Goal: Task Accomplishment & Management: Manage account settings

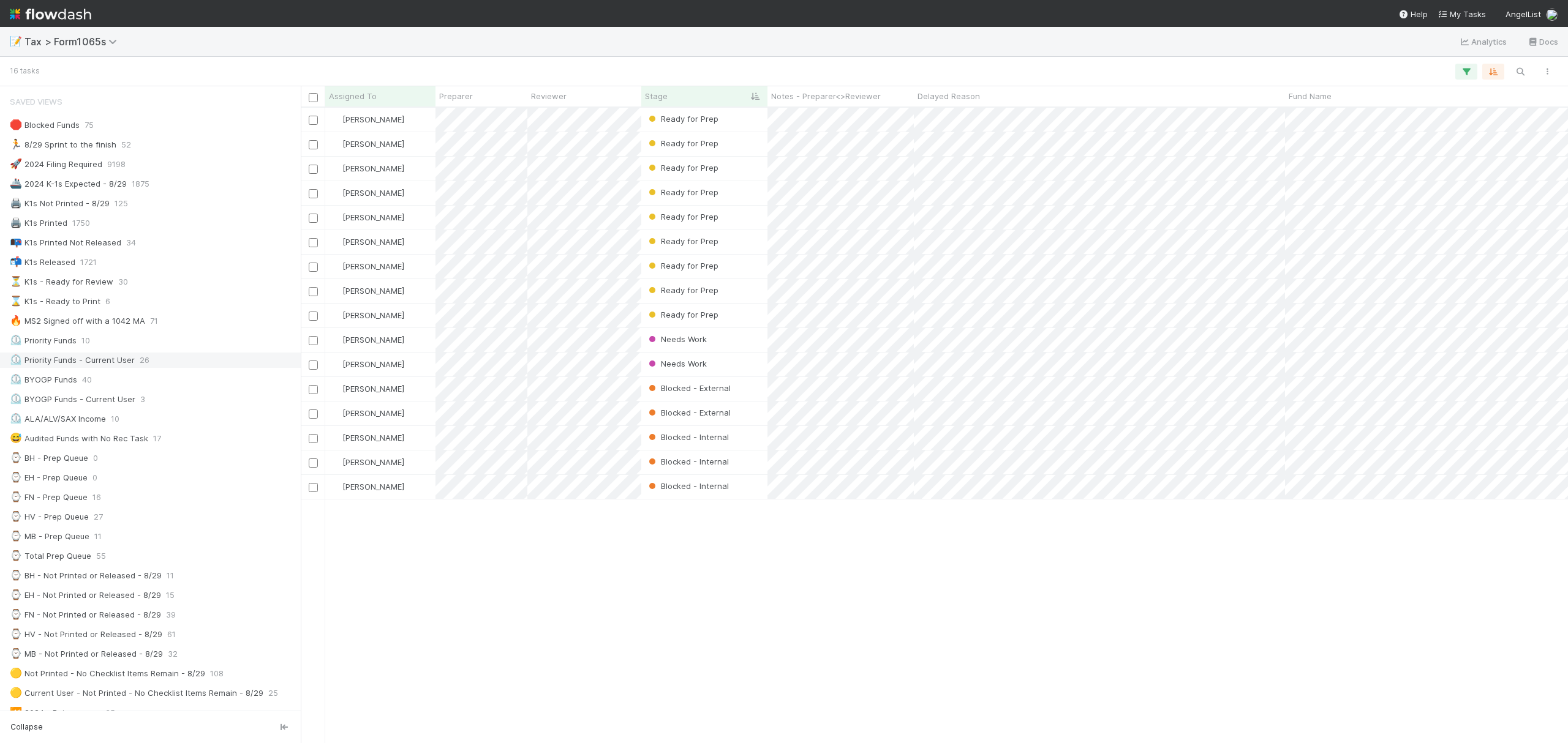
click at [120, 365] on div "⏲️ Priority Funds - Current User" at bounding box center [72, 360] width 125 height 16
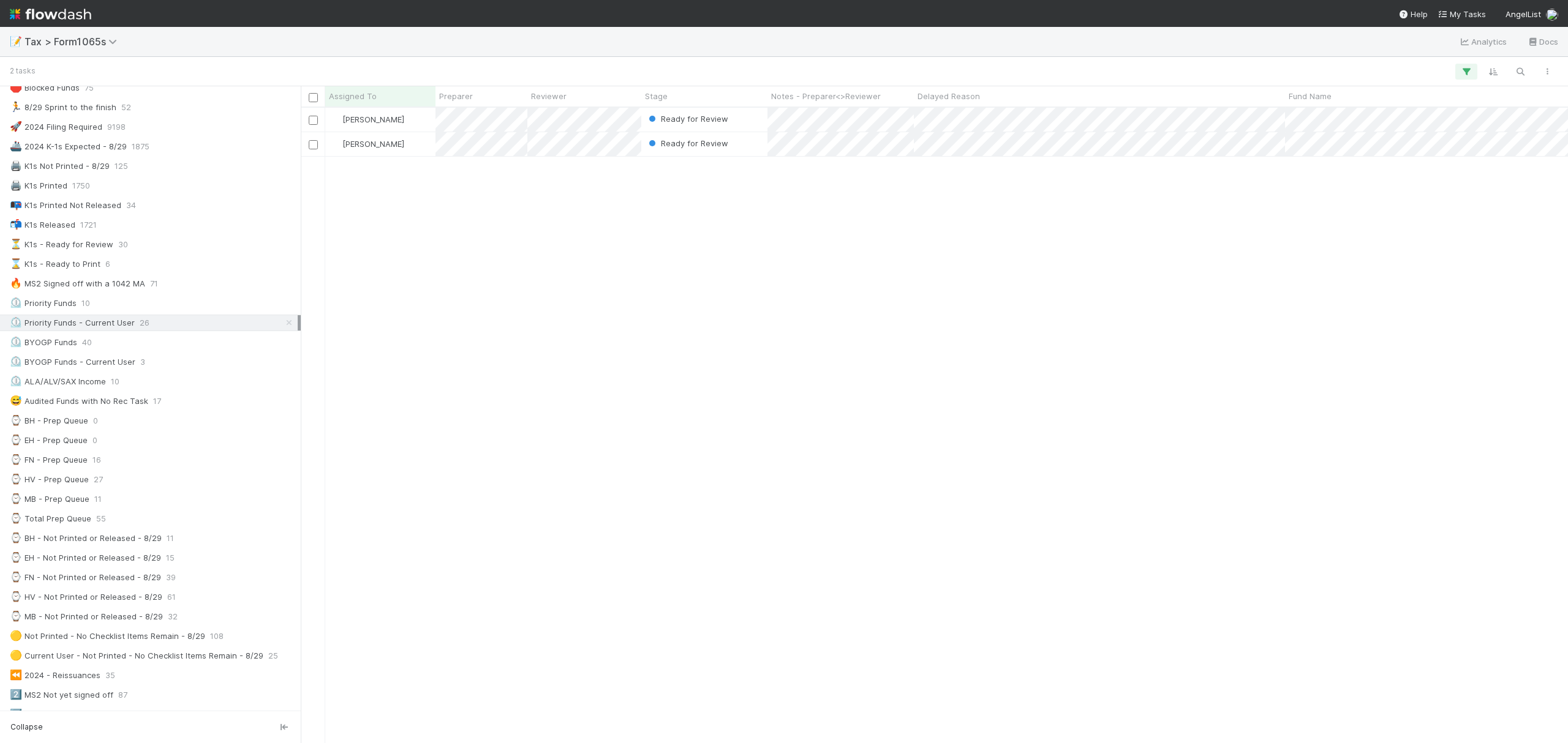
scroll to position [43, 0]
click at [859, 225] on div "Fareeha Naim Ready for Review 8/28/25, 9:47:15 AM 76 1 5 1 0 35 Fareeha Naim Re…" at bounding box center [934, 425] width 1267 height 634
click at [283, 321] on icon at bounding box center [289, 317] width 13 height 8
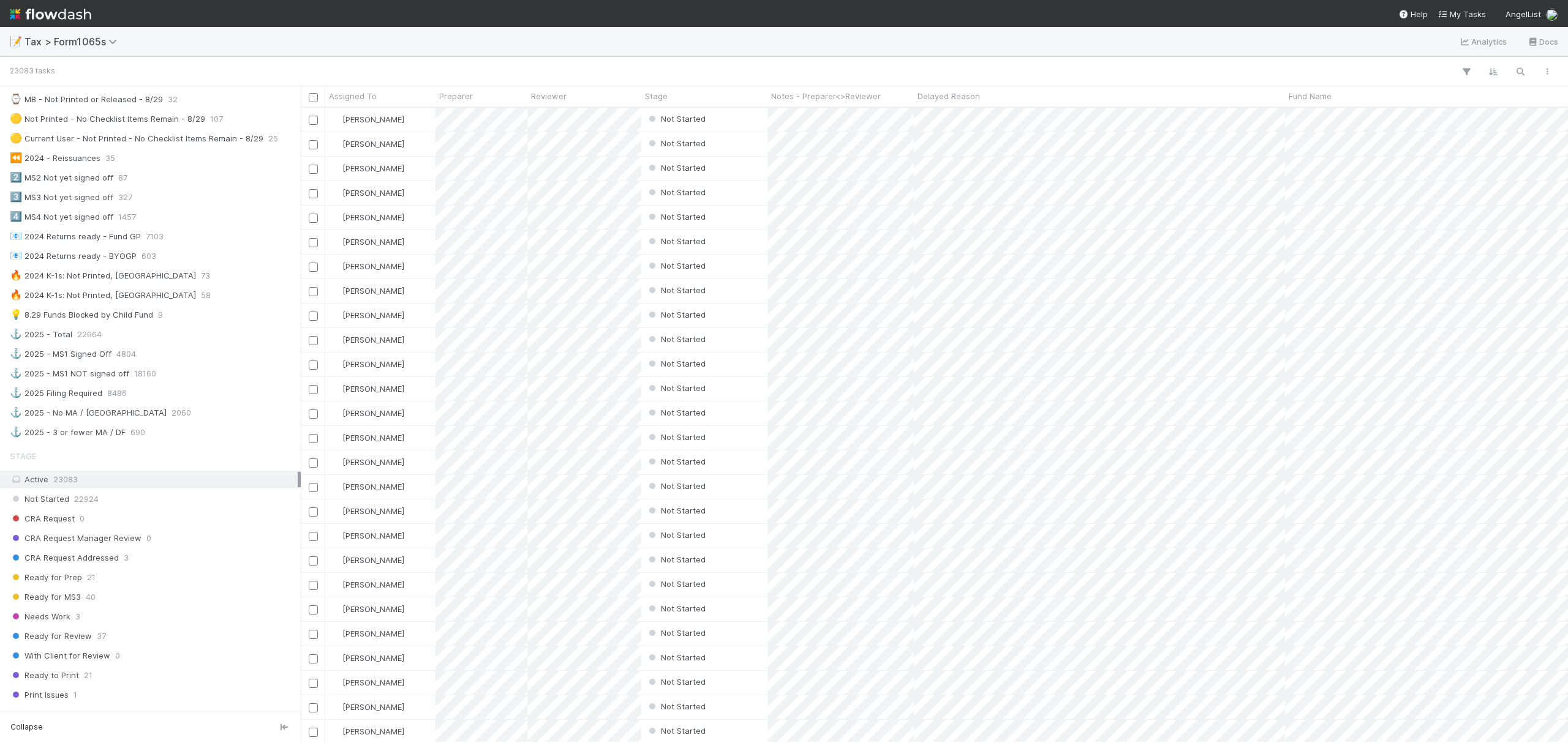
scroll to position [622, 1255]
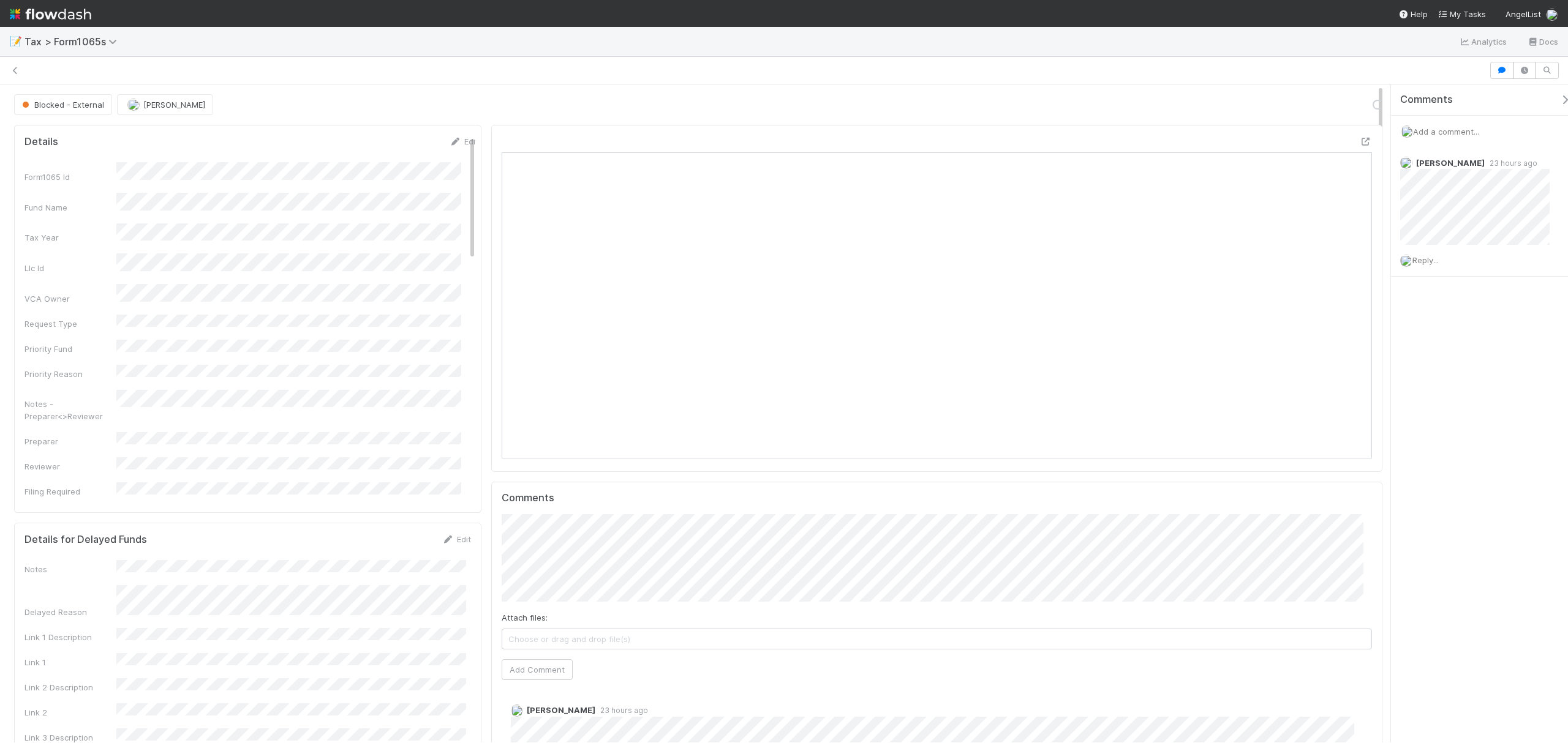
scroll to position [236, 849]
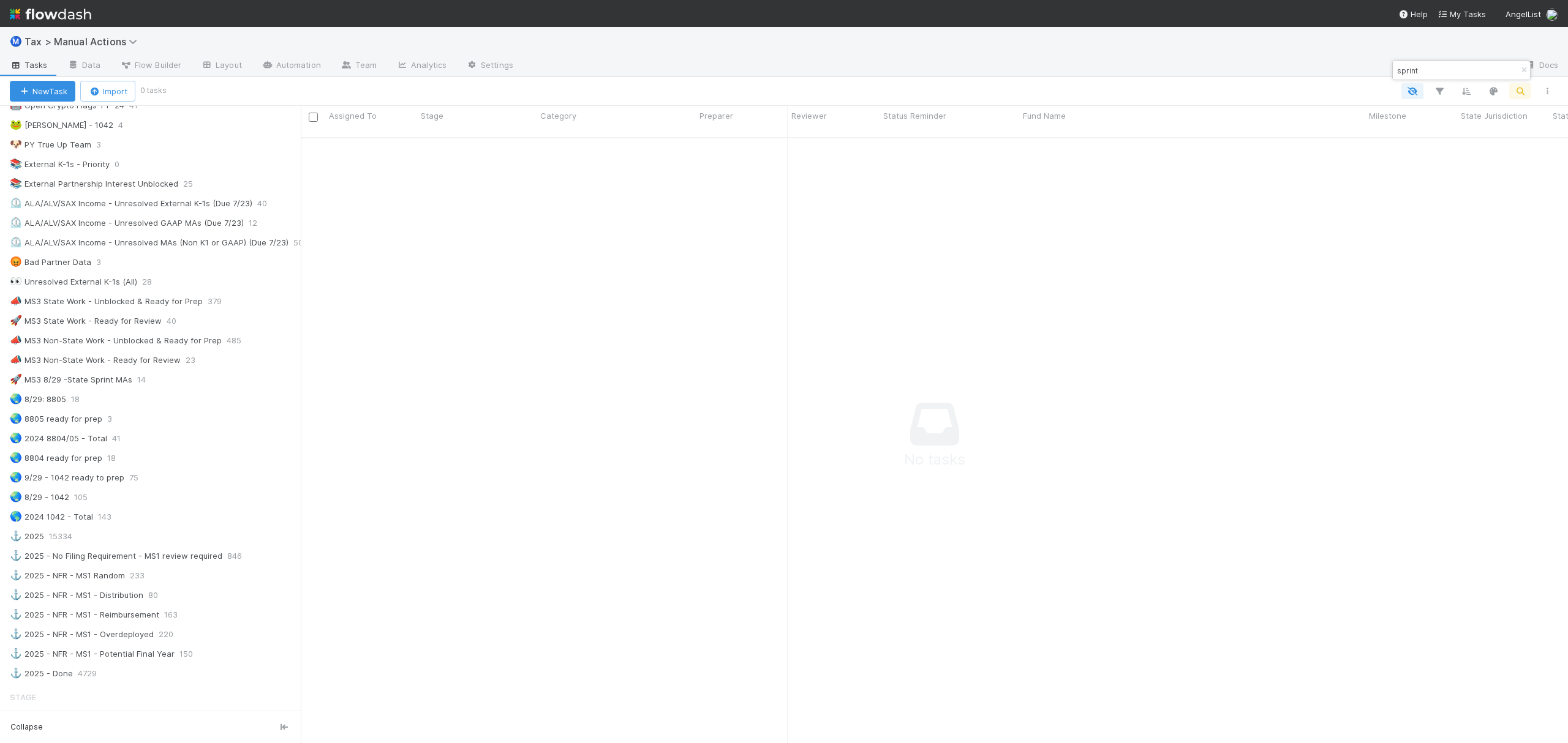
scroll to position [591, 1243]
type input "sprint"
click at [1523, 70] on icon "button" at bounding box center [1524, 70] width 13 height 7
click at [187, 388] on div "🚀 MS3 8/29 -State Sprint MAs 14" at bounding box center [155, 380] width 291 height 16
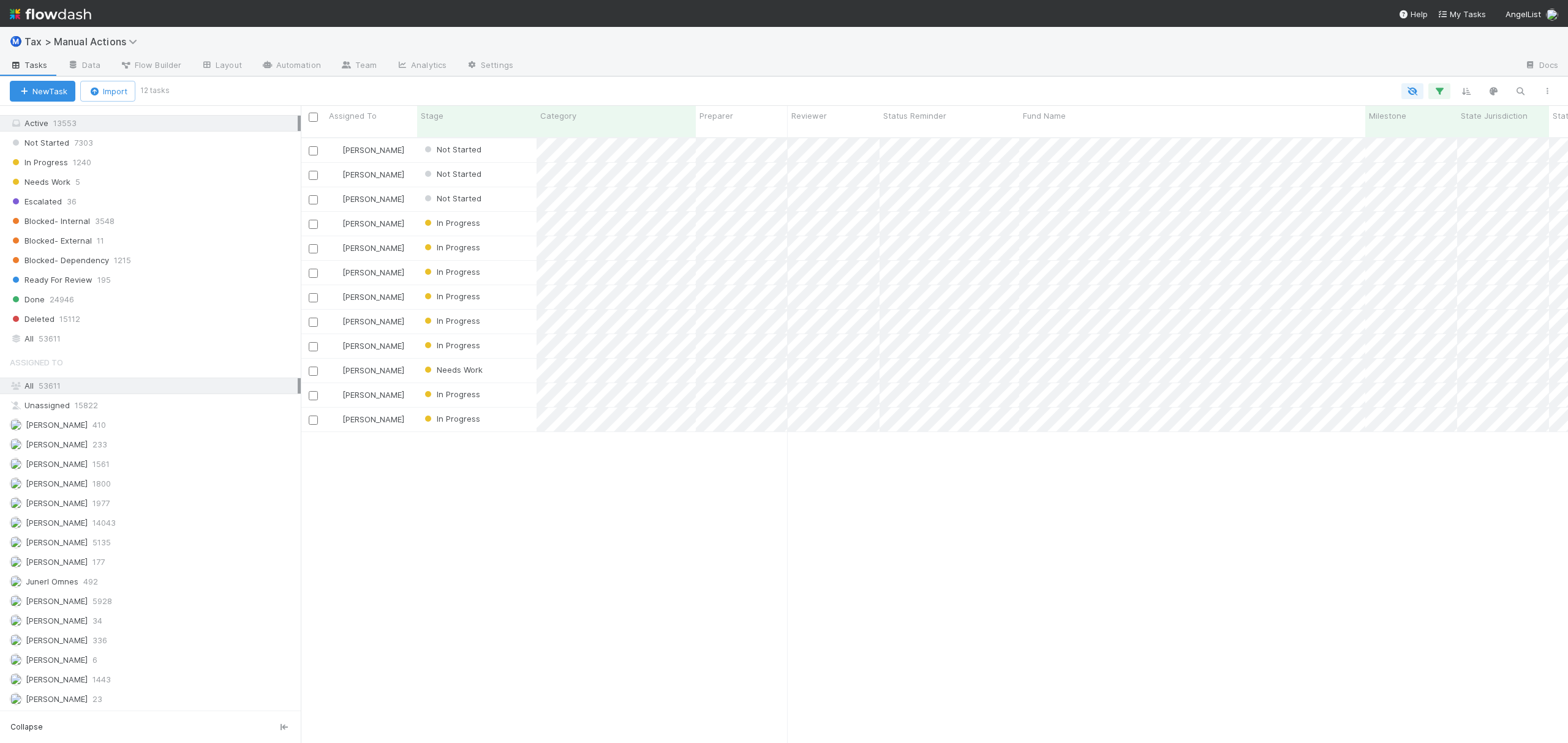
scroll to position [1360, 0]
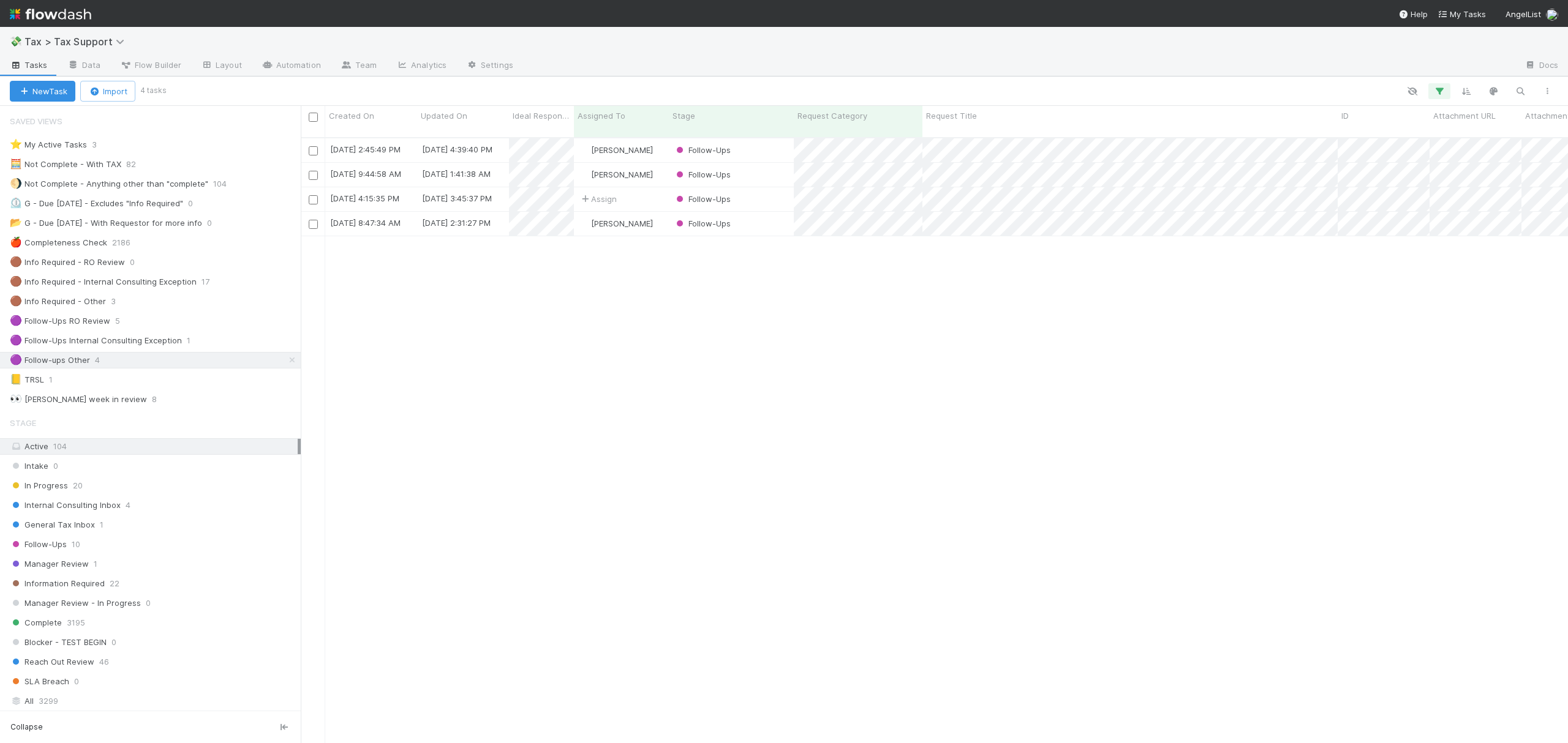
scroll to position [603, 1255]
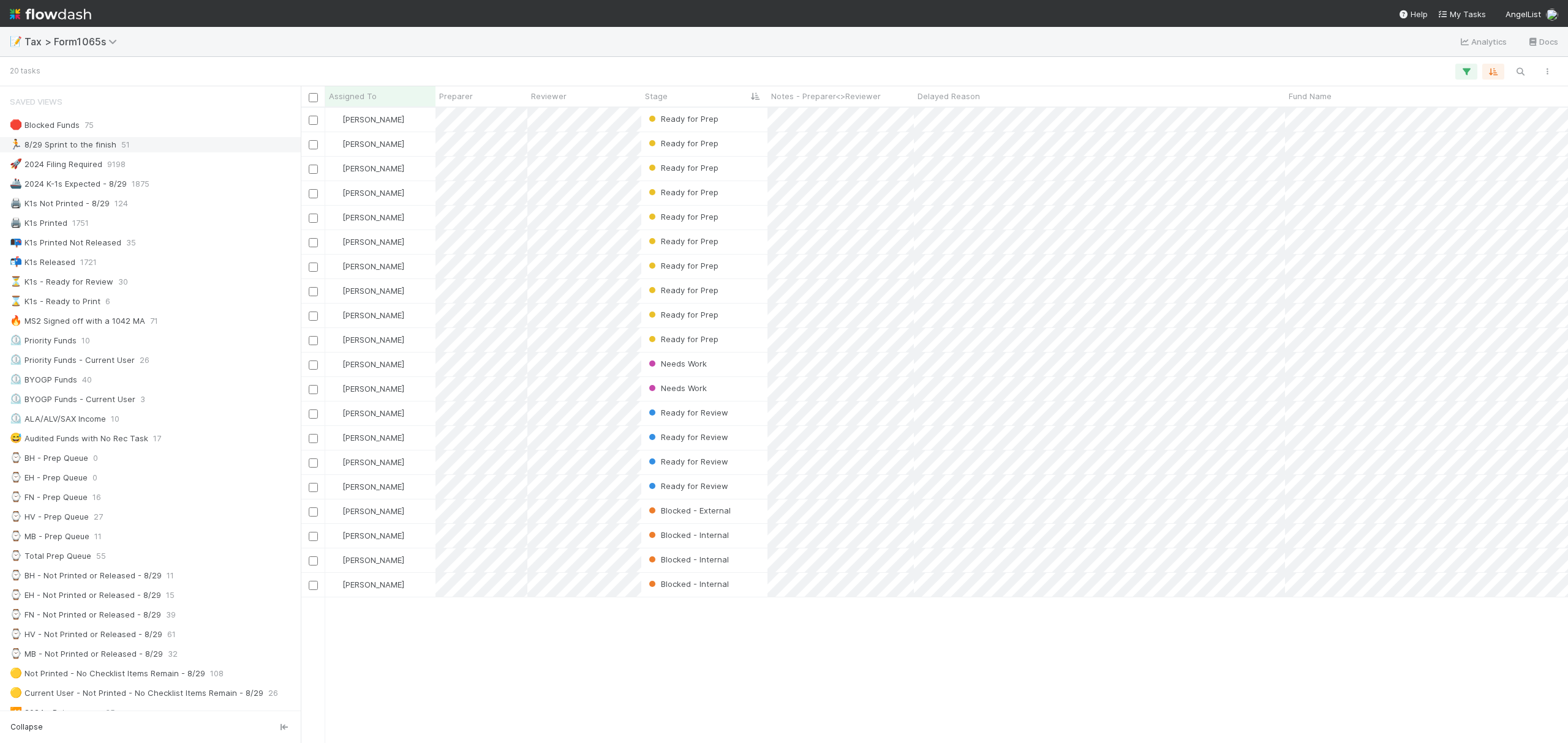
click at [146, 140] on div "🏃 8/29 Sprint to the finish 51" at bounding box center [153, 144] width 288 height 16
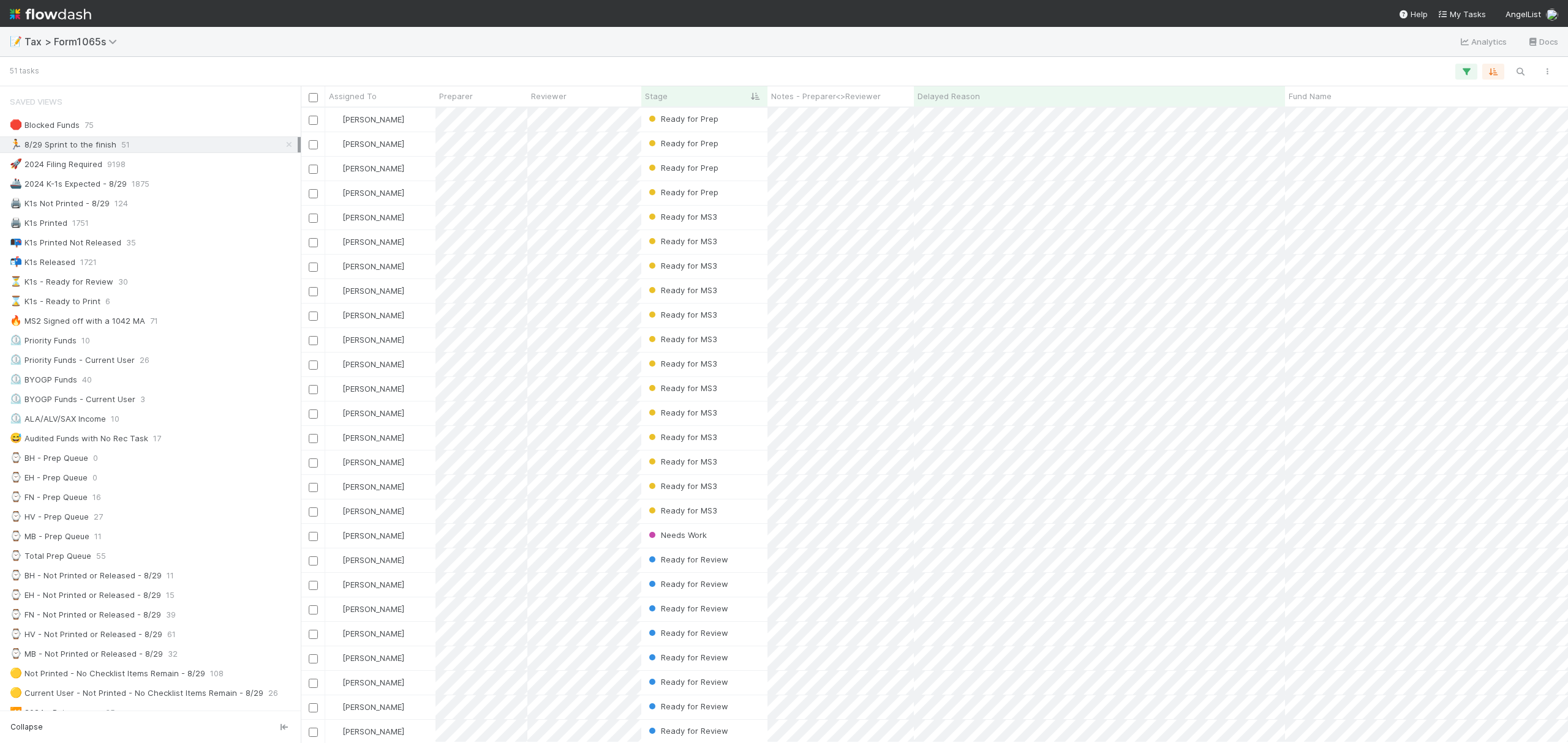
scroll to position [622, 1255]
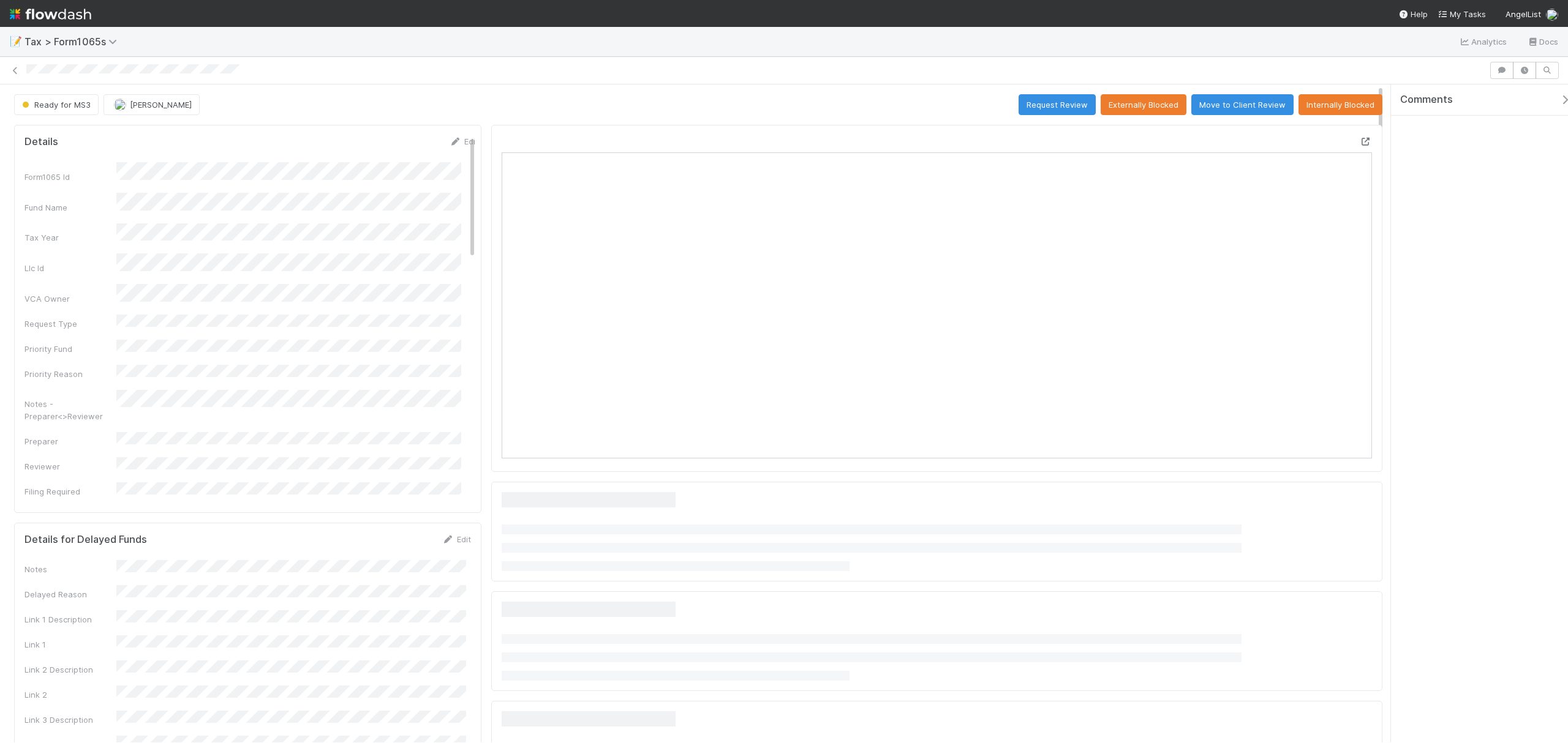
click at [1360, 143] on icon at bounding box center [1366, 141] width 13 height 8
